Goal: Task Accomplishment & Management: Use online tool/utility

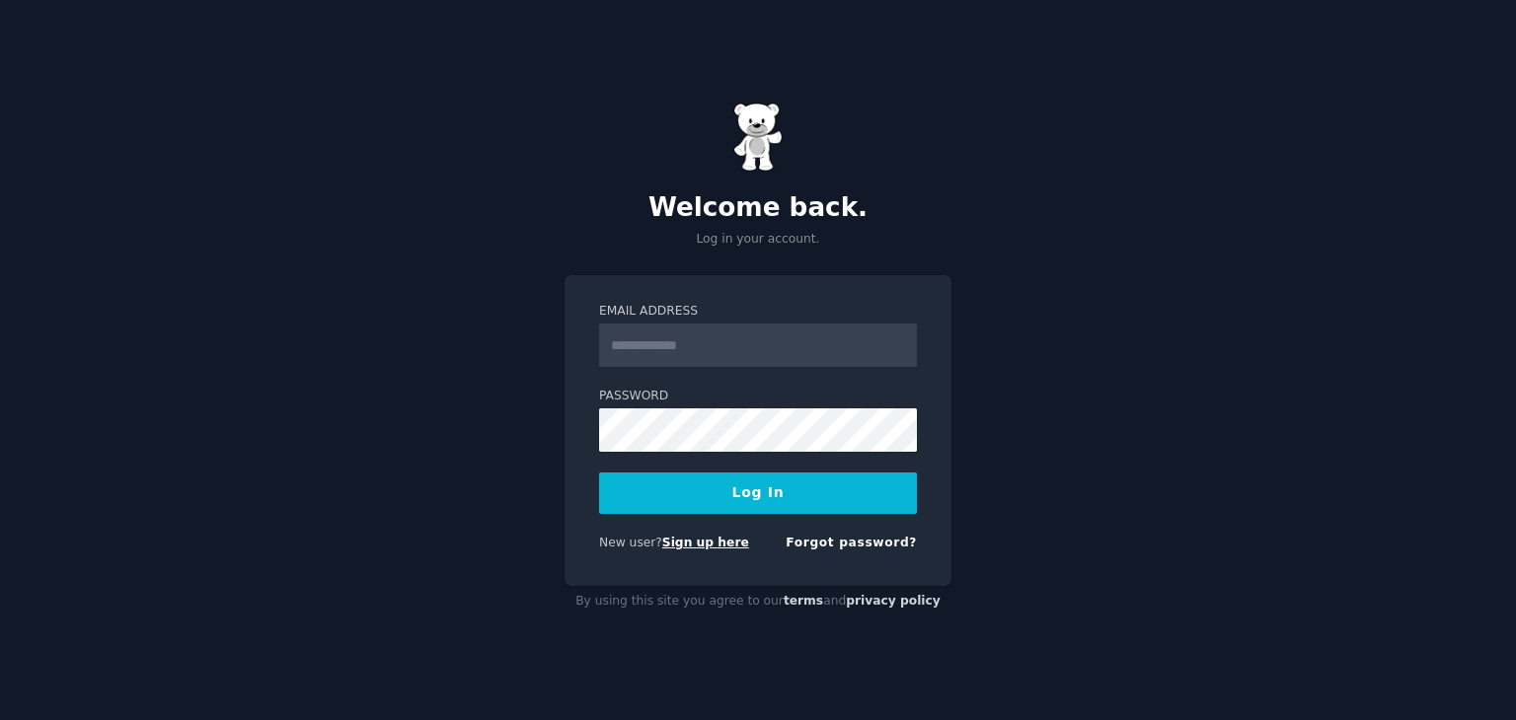
click at [687, 542] on link "Sign up here" at bounding box center [705, 543] width 87 height 14
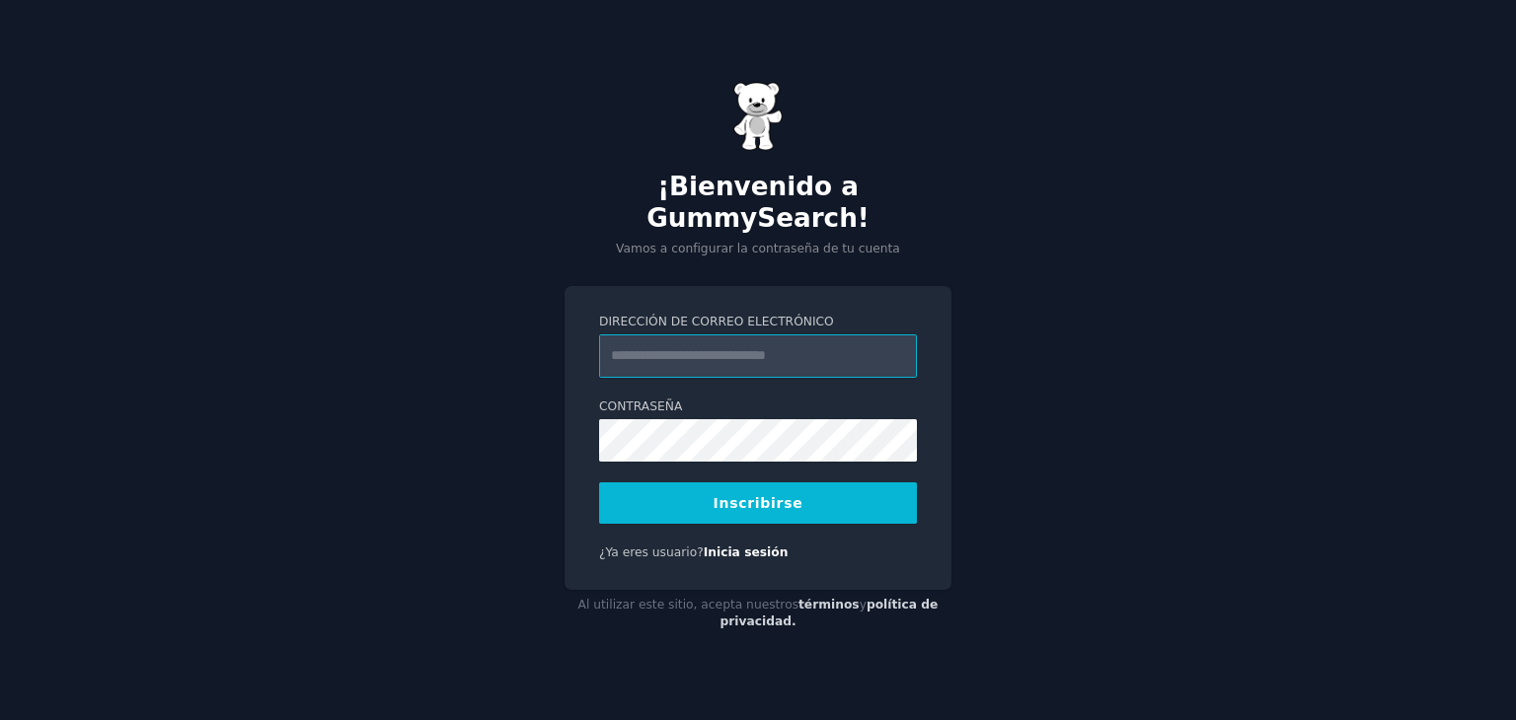
click at [683, 335] on input "Dirección de correo electrónico" at bounding box center [758, 356] width 318 height 43
type input "**********"
click at [738, 495] on font "Inscribirse" at bounding box center [759, 503] width 90 height 16
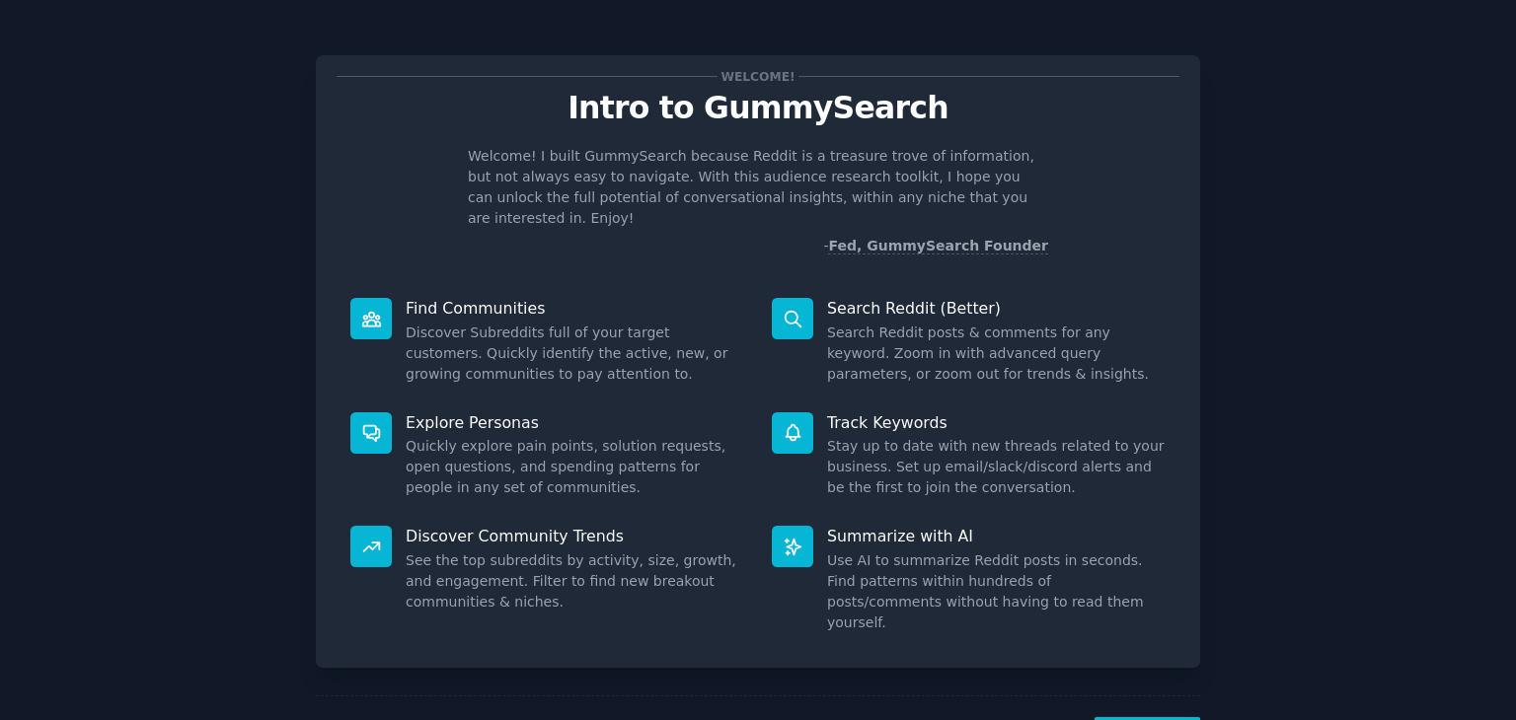
click at [892, 323] on dd "Search Reddit posts & comments for any keyword. Zoom in with advanced query par…" at bounding box center [996, 354] width 339 height 62
click at [786, 309] on icon at bounding box center [793, 319] width 21 height 21
click at [887, 323] on dd "Search Reddit posts & comments for any keyword. Zoom in with advanced query par…" at bounding box center [996, 354] width 339 height 62
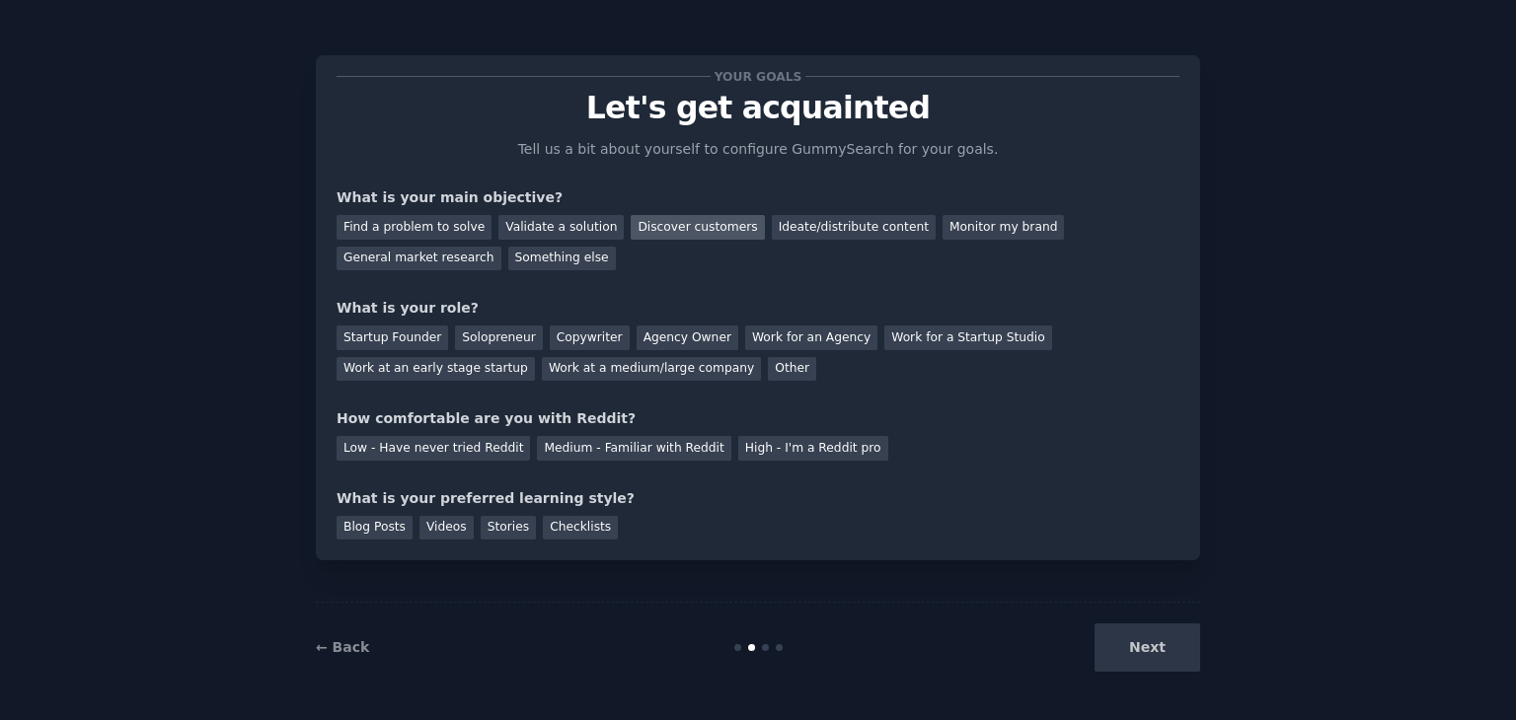
click at [667, 222] on div "Discover customers" at bounding box center [697, 227] width 133 height 25
click at [942, 222] on div "Monitor my brand" at bounding box center [1002, 227] width 121 height 25
click at [501, 247] on div "General market research" at bounding box center [419, 259] width 165 height 25
click at [555, 339] on div "Copywriter" at bounding box center [590, 338] width 80 height 25
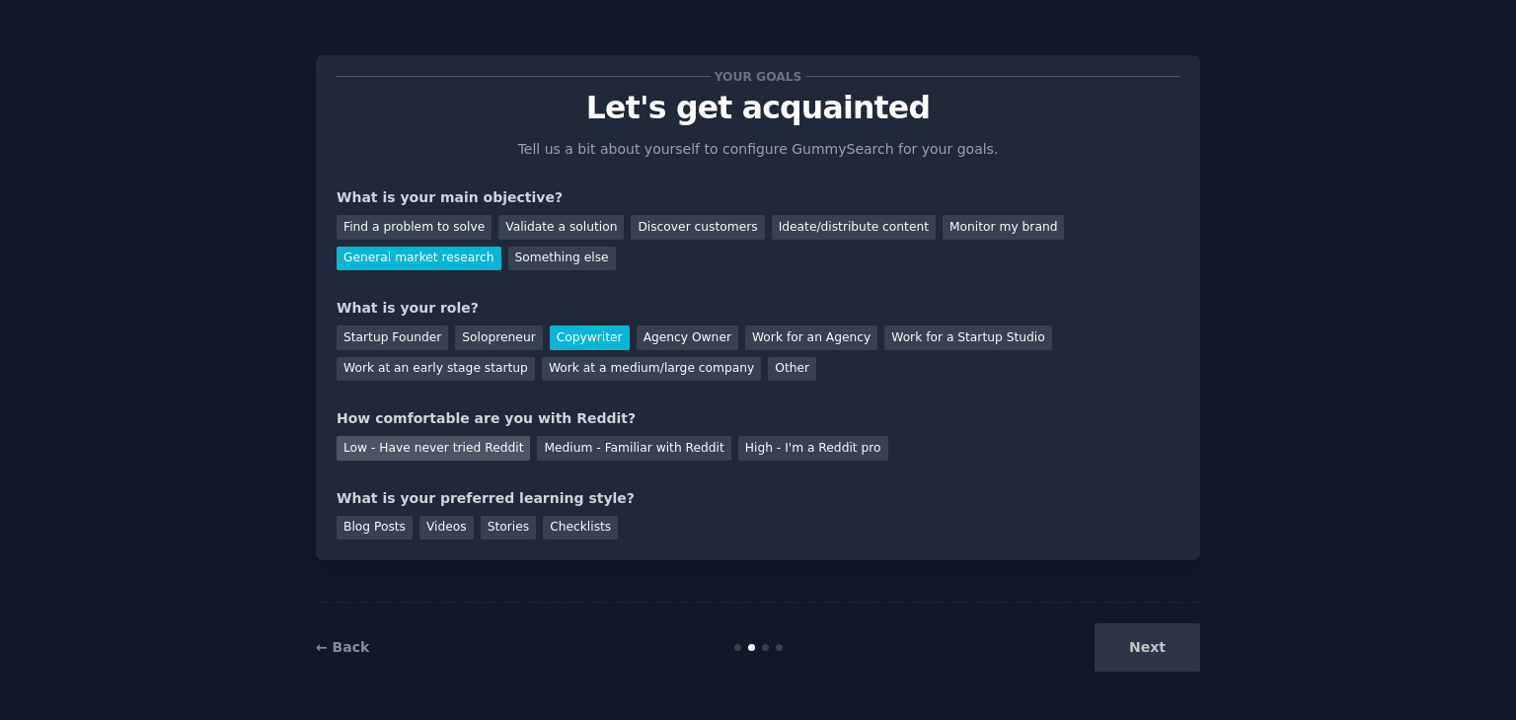
click at [455, 447] on div "Low - Have never tried Reddit" at bounding box center [433, 448] width 193 height 25
click at [491, 526] on div "Stories" at bounding box center [508, 528] width 55 height 25
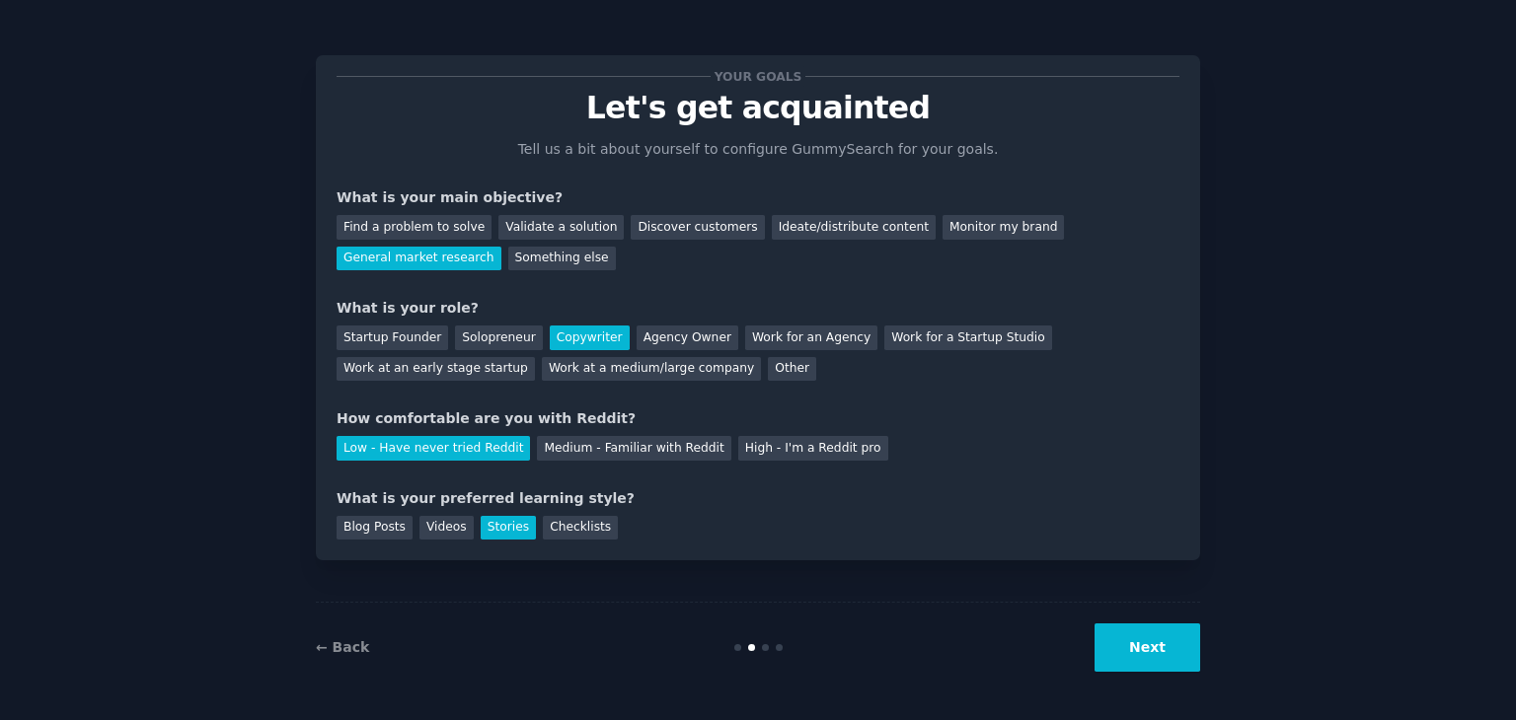
click at [1161, 663] on button "Next" at bounding box center [1147, 648] width 106 height 48
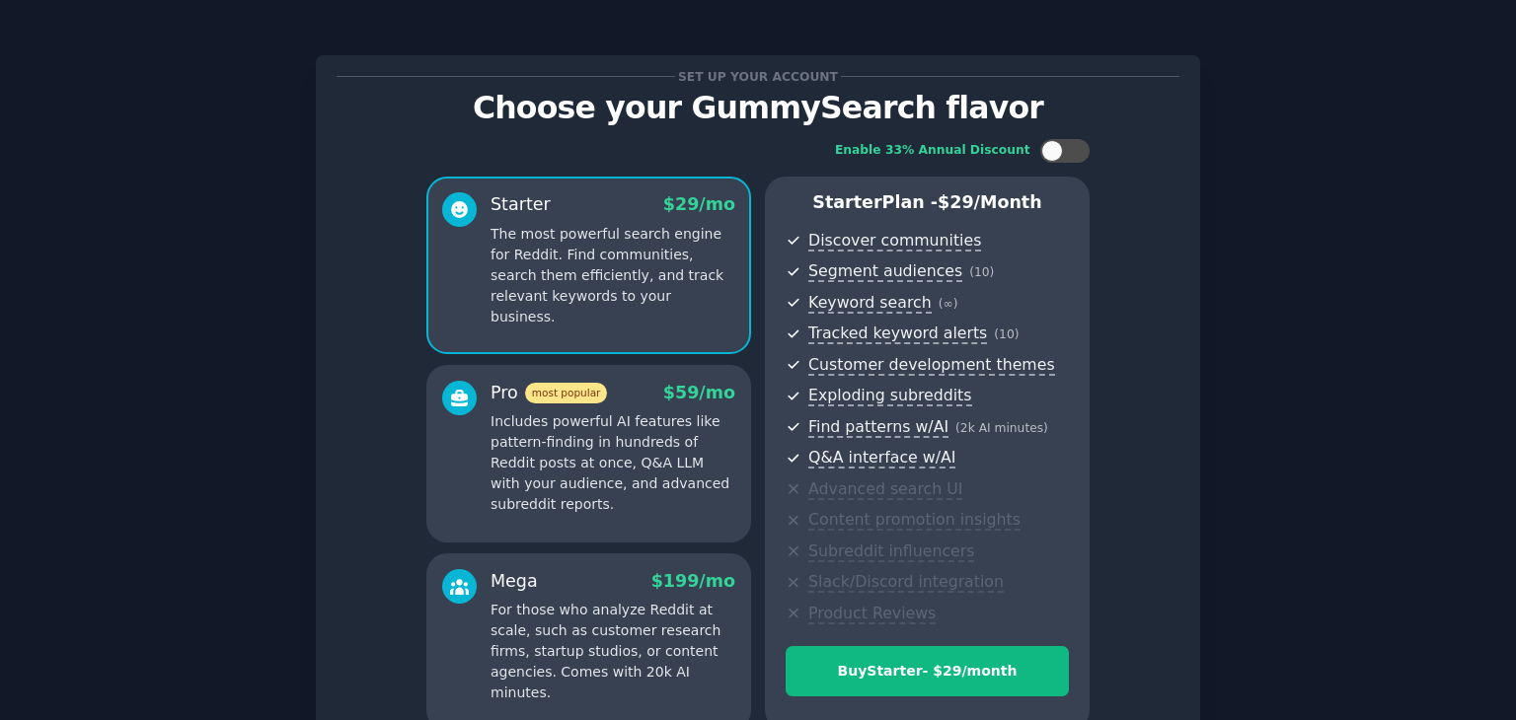
scroll to position [197, 0]
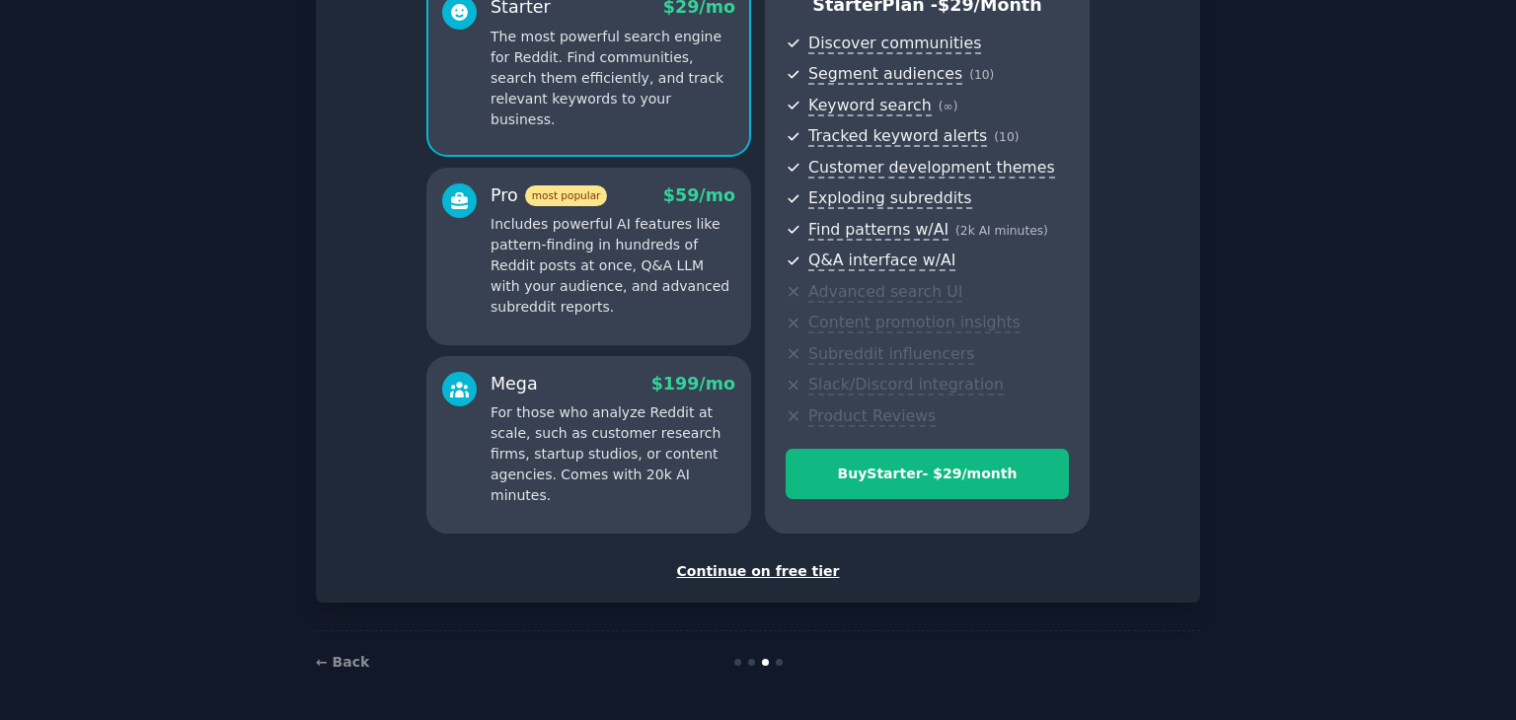
click at [775, 568] on div "Continue on free tier" at bounding box center [758, 572] width 843 height 21
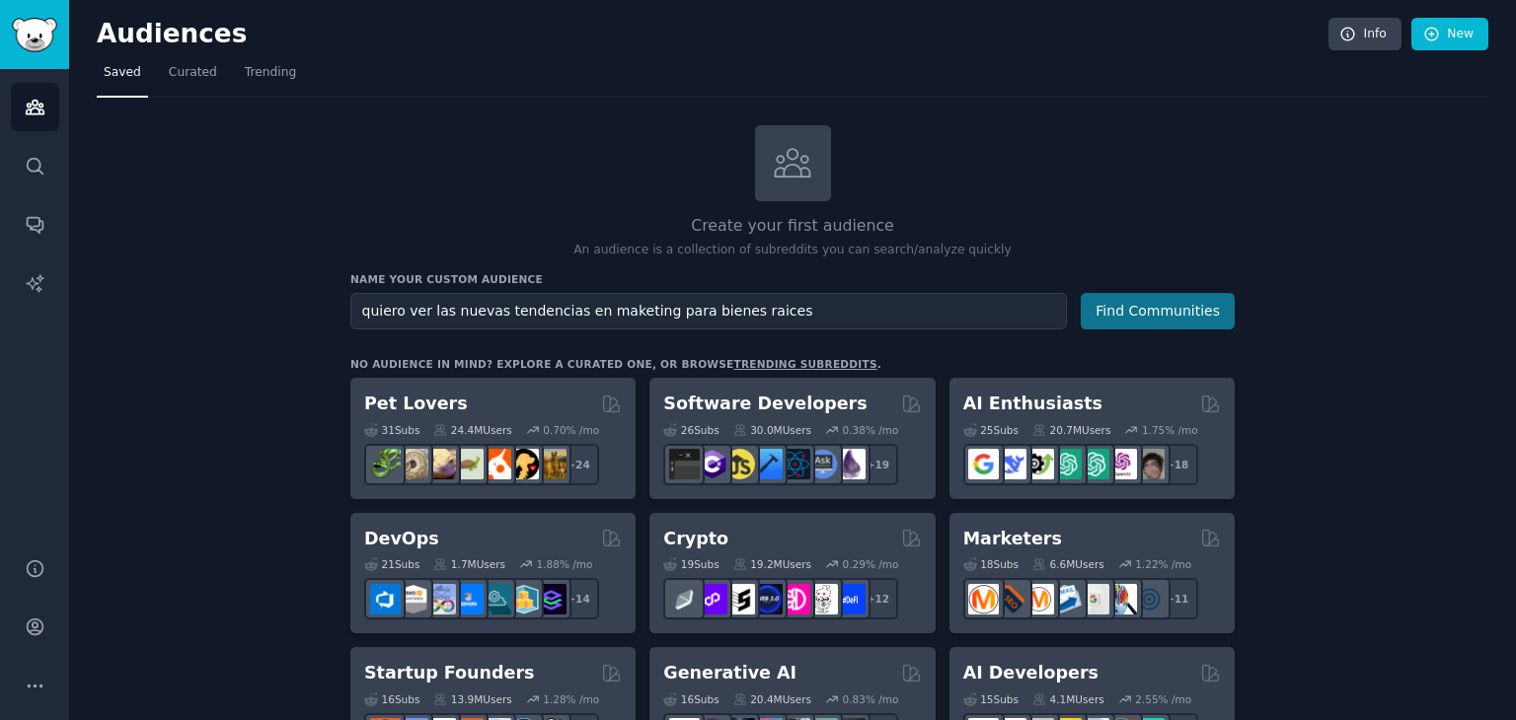
type input "quiero ver las nuevas tendencias en maketing para bienes raices"
click at [1170, 302] on button "Find Communities" at bounding box center [1158, 311] width 154 height 37
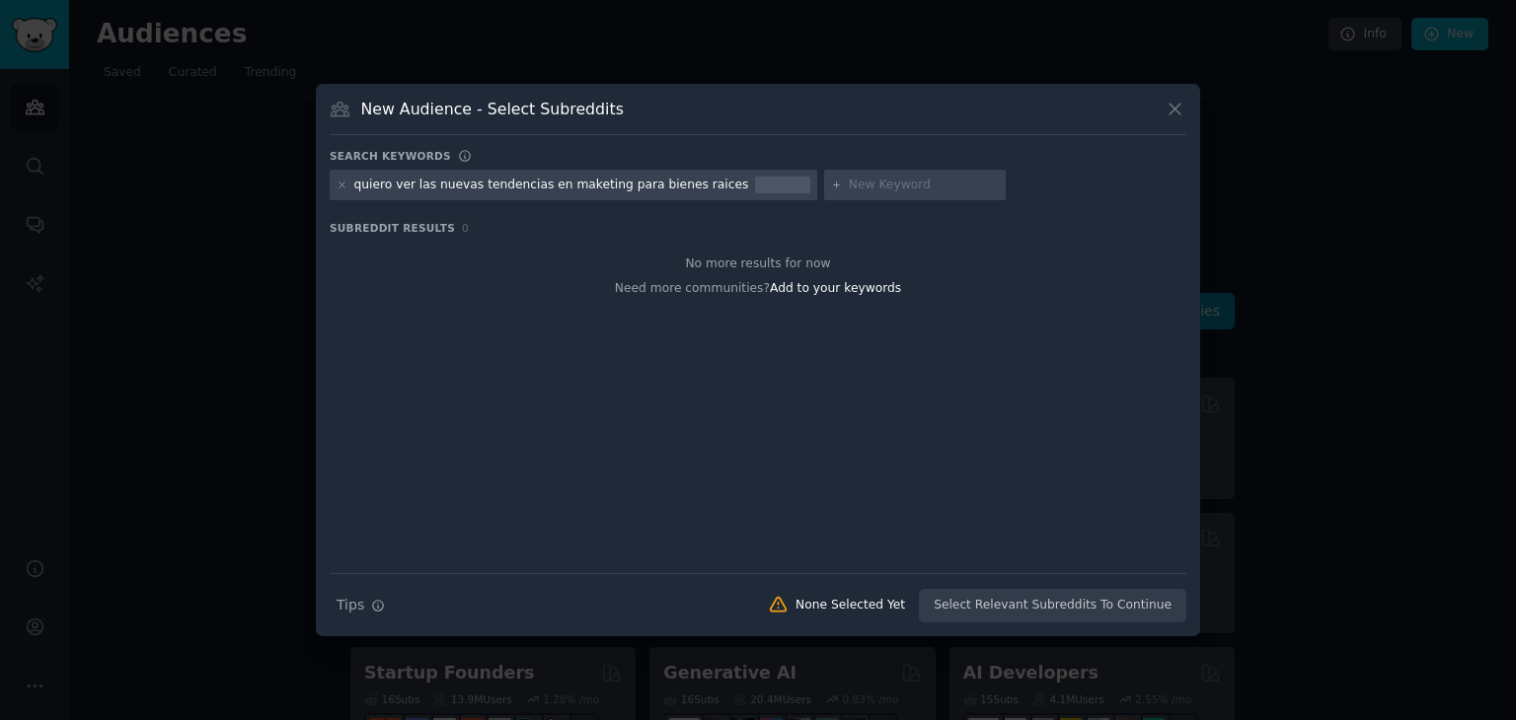
click at [1172, 102] on icon at bounding box center [1175, 109] width 21 height 21
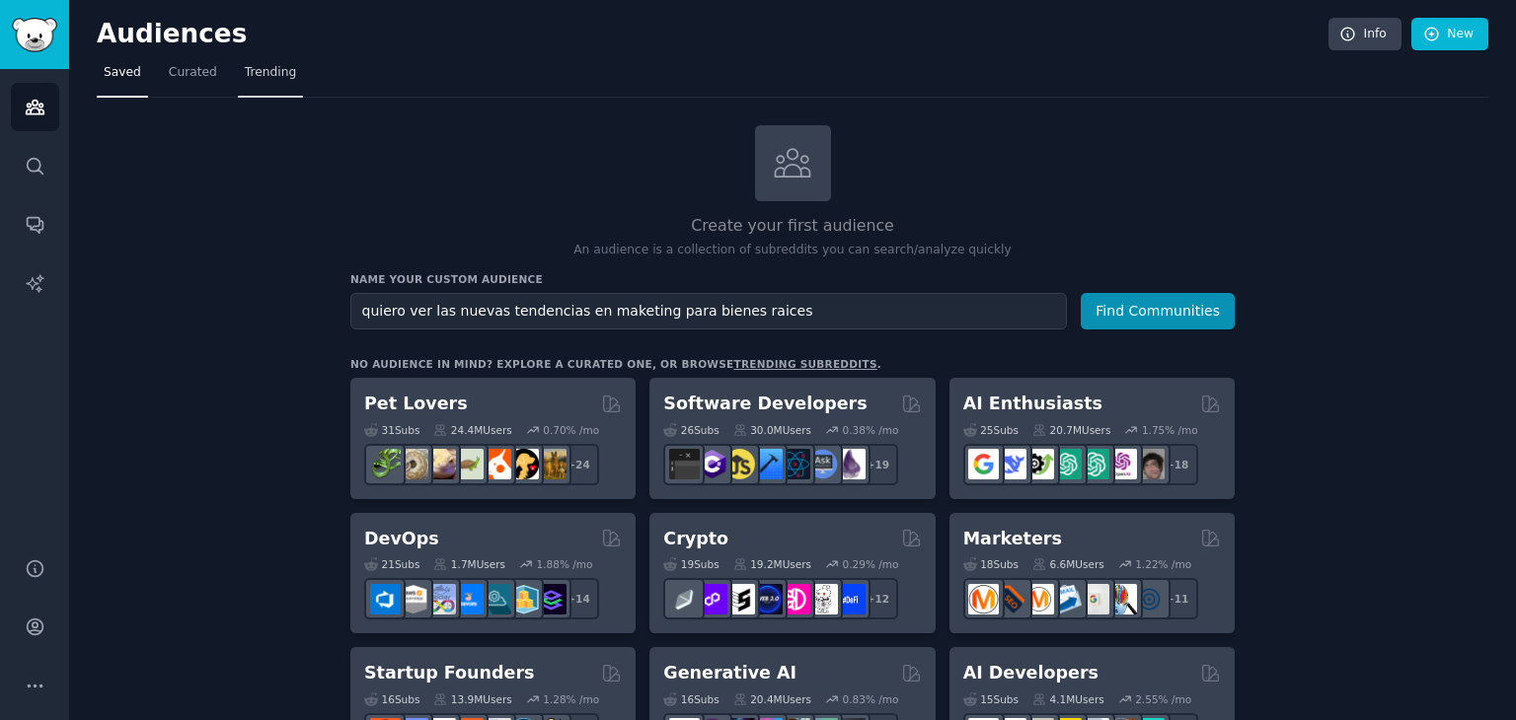
click at [253, 80] on span "Trending" at bounding box center [270, 73] width 51 height 18
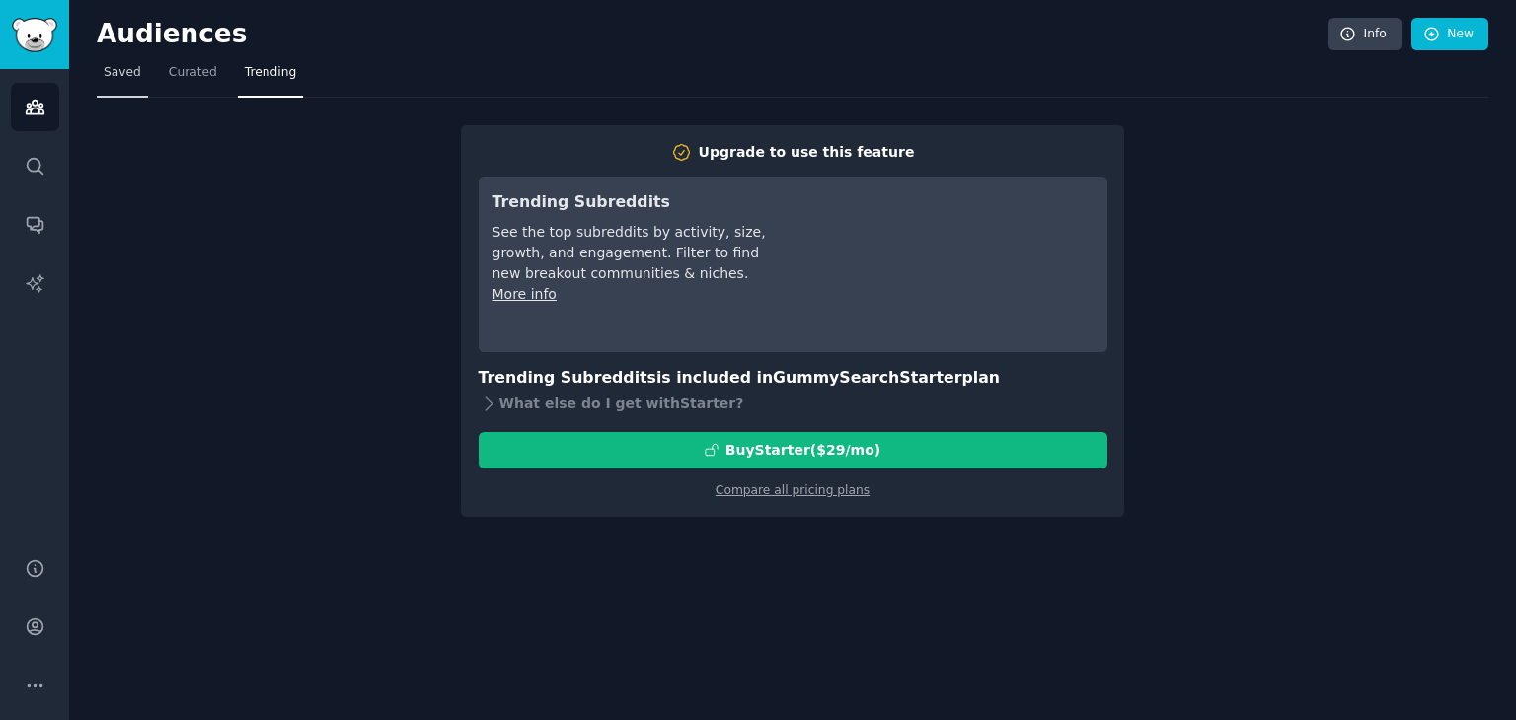
click at [110, 76] on span "Saved" at bounding box center [123, 73] width 38 height 18
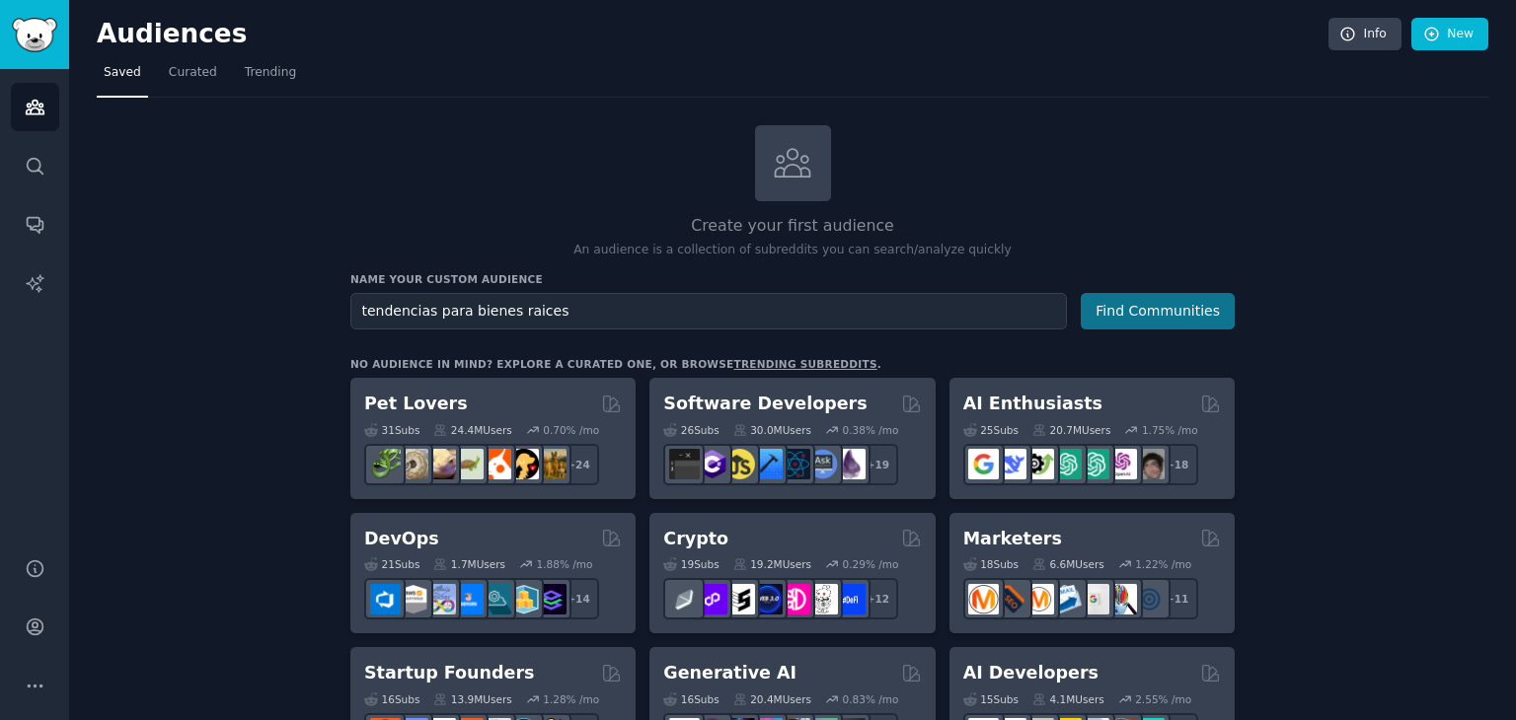
type input "tendencias para bienes raices"
click at [1125, 321] on button "Find Communities" at bounding box center [1158, 311] width 154 height 37
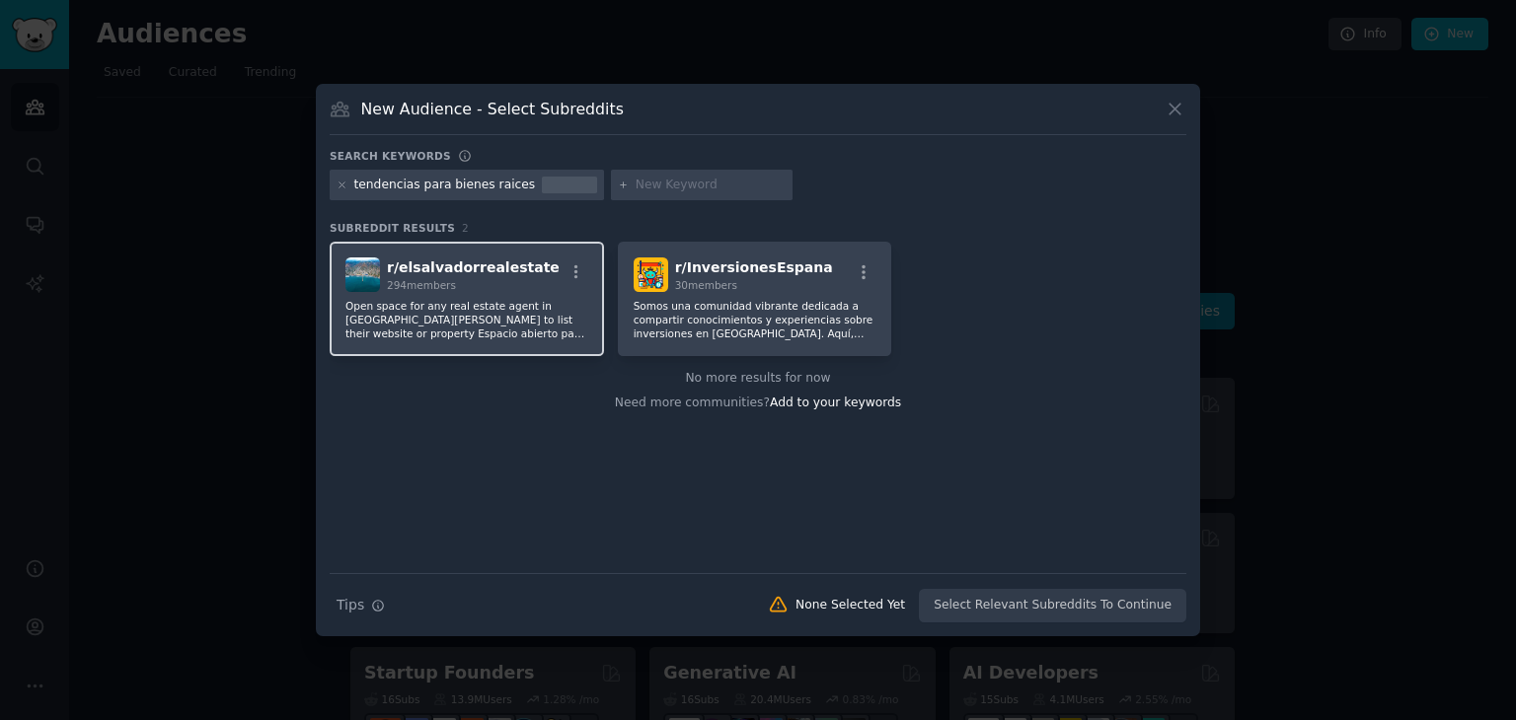
click at [452, 313] on p "Open space for any real estate agent in El Salvador to list their website or pr…" at bounding box center [466, 319] width 243 height 41
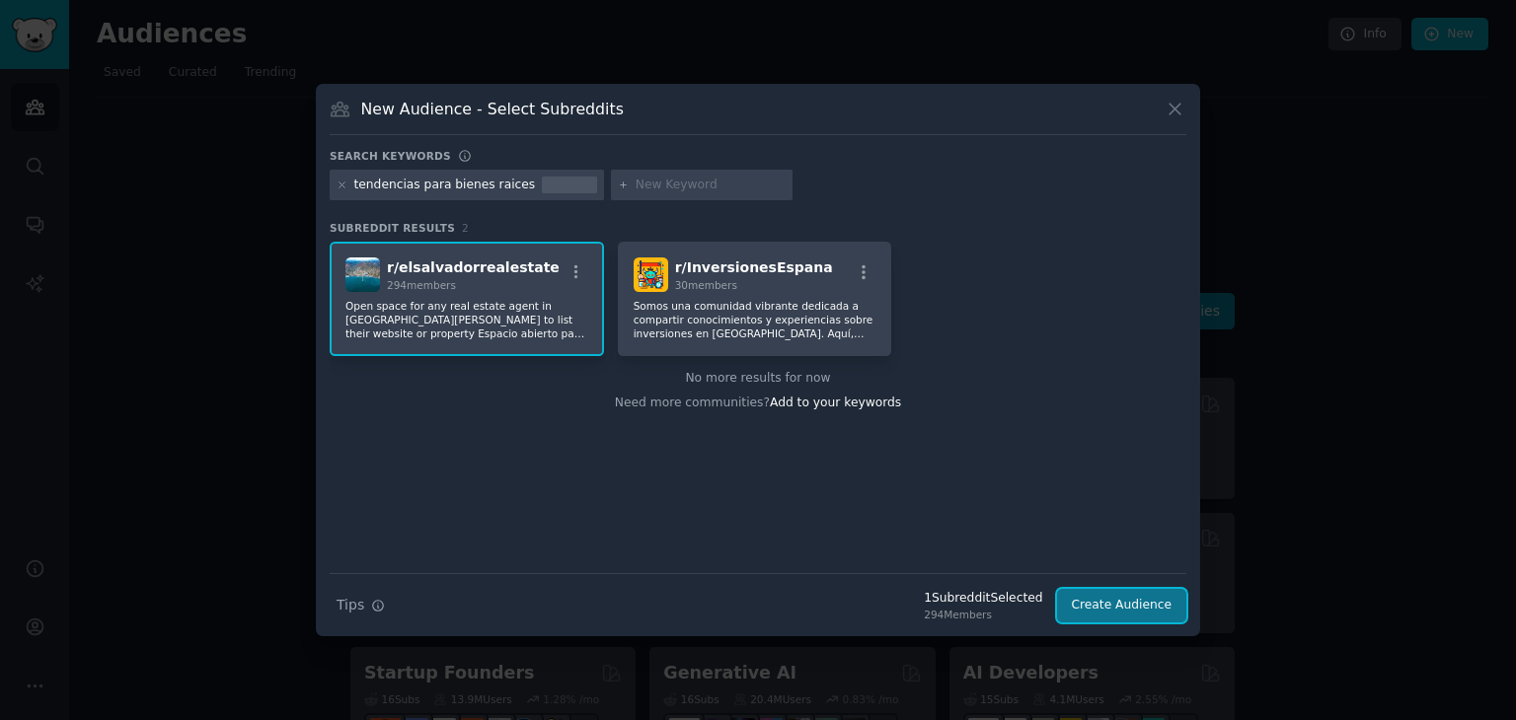
click at [1134, 604] on button "Create Audience" at bounding box center [1122, 606] width 130 height 34
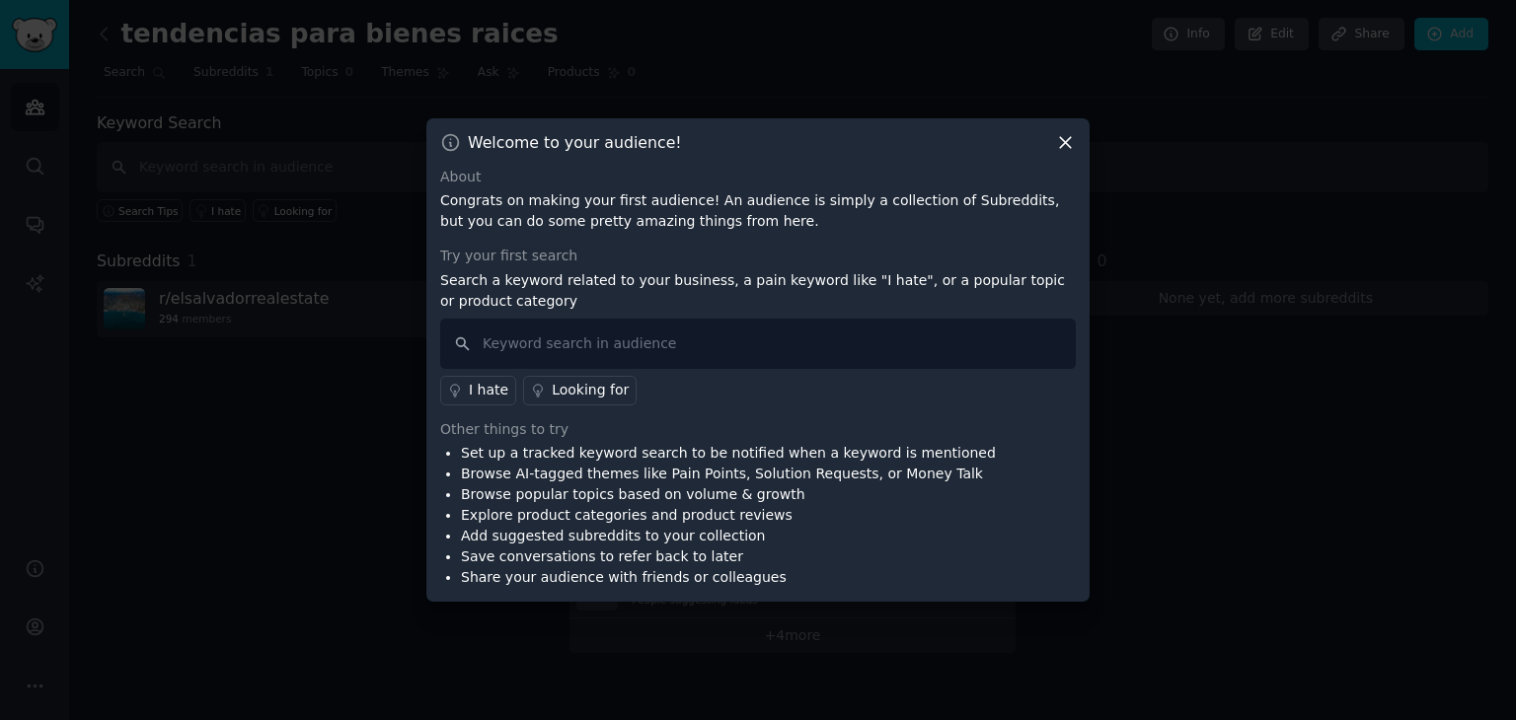
click at [1058, 143] on icon at bounding box center [1065, 142] width 21 height 21
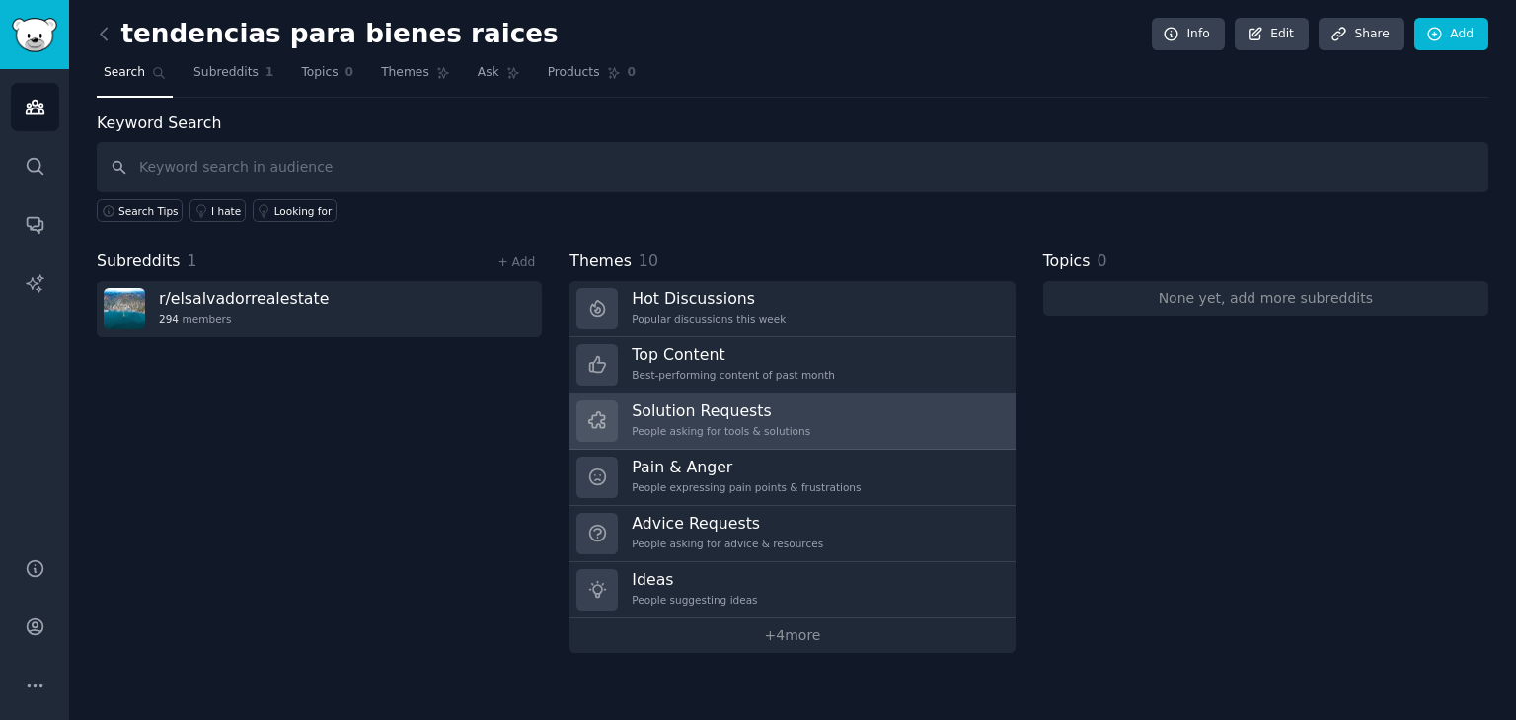
click at [735, 405] on h3 "Solution Requests" at bounding box center [721, 411] width 179 height 21
